Goal: Find specific page/section: Find specific page/section

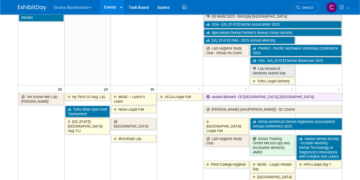
scroll to position [508, 0]
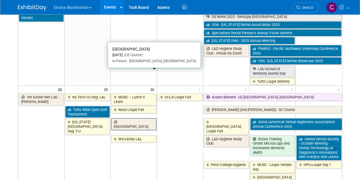
click at [135, 118] on link "[GEOGRAPHIC_DATA]" at bounding box center [133, 124] width 45 height 12
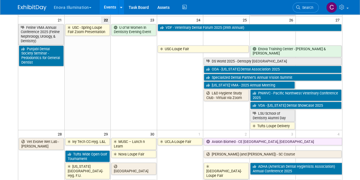
scroll to position [469, 0]
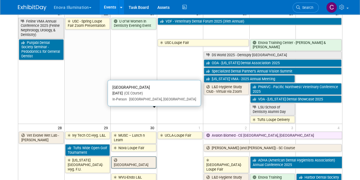
click at [127, 156] on link "[GEOGRAPHIC_DATA]" at bounding box center [133, 162] width 45 height 12
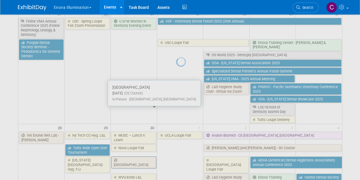
click at [176, 113] on div at bounding box center [180, 90] width 8 height 180
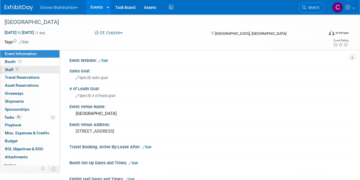
click at [6, 69] on span "Staff 1" at bounding box center [12, 69] width 14 height 5
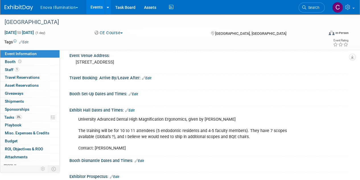
scroll to position [69, 0]
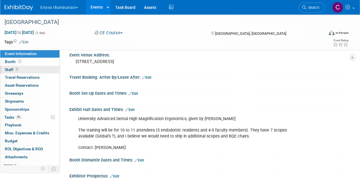
click at [7, 69] on span "Staff 1" at bounding box center [12, 69] width 14 height 5
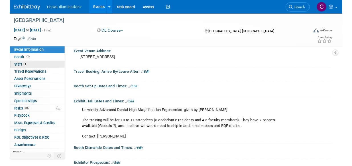
scroll to position [0, 0]
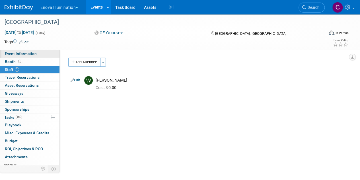
click at [11, 53] on span "Event Information" at bounding box center [21, 53] width 32 height 5
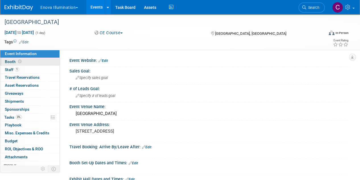
click at [12, 60] on span "Booth" at bounding box center [14, 61] width 18 height 5
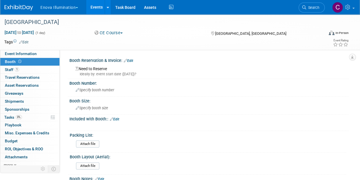
click at [352, 97] on div "Event Information Event Info Booth Booth 1 Staff 1 Staff 0 Travel Reservations …" at bounding box center [180, 125] width 360 height 223
drag, startPoint x: 235, startPoint y: 4, endPoint x: 254, endPoint y: 0, distance: 19.7
click at [267, 4] on div "Enova Illumination Choose Workspace: Enova Enova Illumination Events Add Event …" at bounding box center [177, 7] width 344 height 14
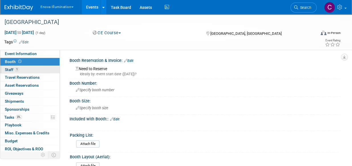
click at [9, 70] on span "Staff 1" at bounding box center [12, 69] width 14 height 5
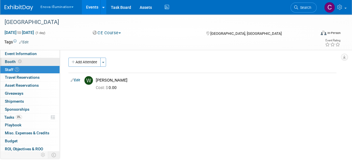
click at [11, 59] on span "Booth" at bounding box center [14, 61] width 18 height 5
